Goal: Task Accomplishment & Management: Complete application form

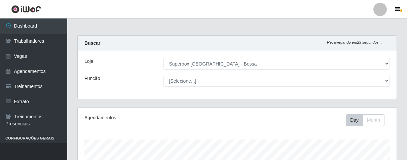
select select "206"
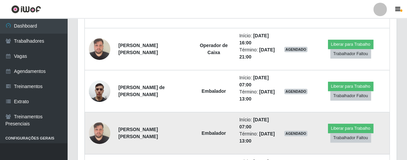
scroll to position [292, 0]
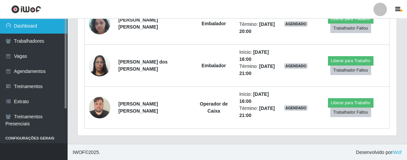
click at [43, 24] on link "Dashboard" at bounding box center [33, 25] width 67 height 15
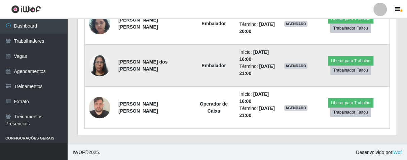
scroll to position [217, 0]
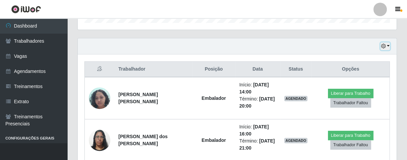
click at [387, 45] on button "button" at bounding box center [384, 46] width 9 height 8
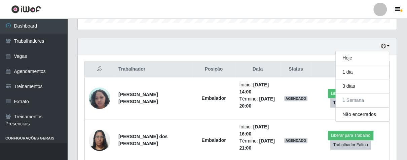
click at [304, 47] on div "Hoje 1 dia 3 dias 1 Semana Não encerrados" at bounding box center [237, 46] width 319 height 16
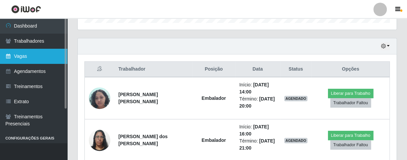
click at [17, 58] on link "Vagas" at bounding box center [33, 56] width 67 height 15
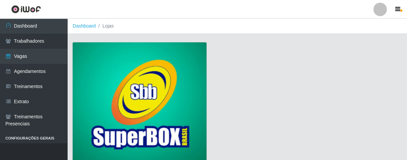
click at [136, 83] on img at bounding box center [140, 103] width 134 height 122
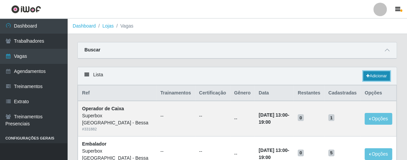
click at [369, 76] on link "Adicionar" at bounding box center [376, 75] width 27 height 9
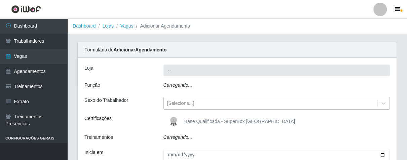
type input "Superbox [GEOGRAPHIC_DATA] - Bessa"
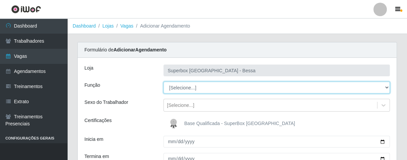
click at [385, 89] on select "[Selecione...] ASG ASG + ASG ++ Embalador Embalador + Embalador ++ Operador de …" at bounding box center [276, 88] width 226 height 12
select select "1"
click at [163, 82] on select "[Selecione...] ASG ASG + ASG ++ Embalador Embalador + Embalador ++ Operador de …" at bounding box center [276, 88] width 226 height 12
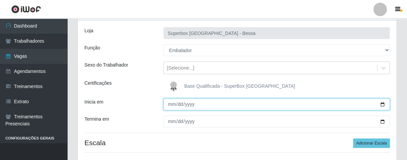
drag, startPoint x: 170, startPoint y: 102, endPoint x: 221, endPoint y: 123, distance: 54.3
click at [173, 103] on input "Inicia em" at bounding box center [276, 104] width 226 height 12
type input "[DATE]"
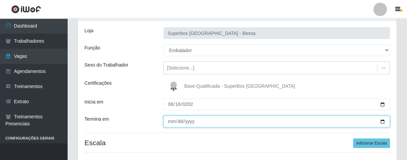
click at [168, 123] on input "Termina em" at bounding box center [276, 122] width 226 height 12
type input "[DATE]"
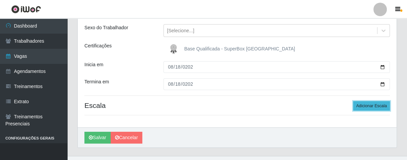
click at [361, 104] on button "Adicionar Escala" at bounding box center [371, 105] width 37 height 9
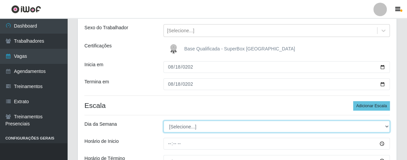
click at [385, 125] on select "[Selecione...] Segunda Terça Quarta Quinta Sexta Sábado Domingo" at bounding box center [276, 127] width 226 height 12
select select "1"
click at [163, 121] on select "[Selecione...] Segunda Terça Quarta Quinta Sexta Sábado Domingo" at bounding box center [276, 127] width 226 height 12
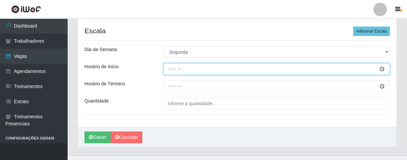
click at [168, 70] on input "Horário de Inicio" at bounding box center [276, 69] width 226 height 12
type input "16:00"
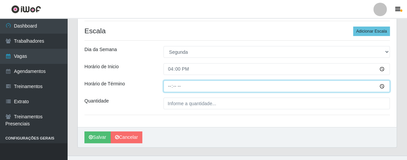
click at [169, 87] on input "Horário de Término" at bounding box center [276, 86] width 226 height 12
type input "21:00"
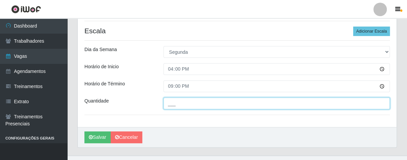
click at [176, 98] on input "___" at bounding box center [276, 103] width 226 height 12
type input "01_"
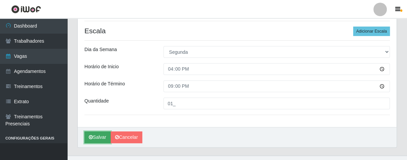
click at [95, 138] on button "Salvar" at bounding box center [97, 137] width 26 height 12
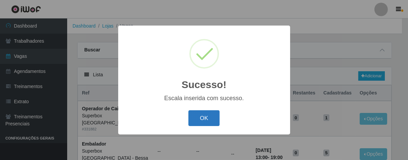
click at [210, 118] on button "OK" at bounding box center [204, 118] width 31 height 16
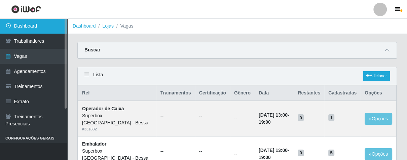
click at [38, 26] on link "Dashboard" at bounding box center [33, 25] width 67 height 15
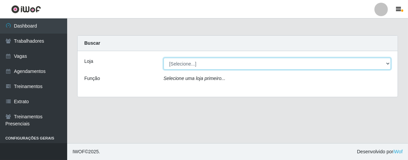
click at [199, 63] on select "[Selecione...] Superbox [GEOGRAPHIC_DATA] - Bessa" at bounding box center [277, 64] width 227 height 12
select select "206"
click at [164, 58] on select "[Selecione...] Superbox [GEOGRAPHIC_DATA] - Bessa" at bounding box center [277, 64] width 227 height 12
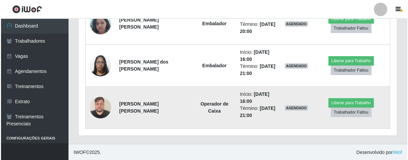
scroll to position [255, 0]
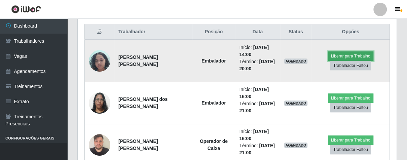
click at [335, 56] on button "Liberar para Trabalho" at bounding box center [350, 55] width 45 height 9
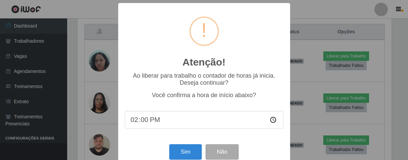
scroll to position [15, 0]
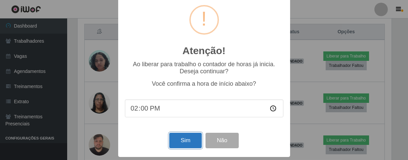
click at [183, 142] on button "Sim" at bounding box center [185, 141] width 33 height 16
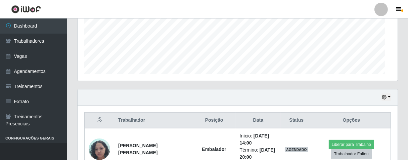
scroll to position [139, 315]
